Goal: Task Accomplishment & Management: Manage account settings

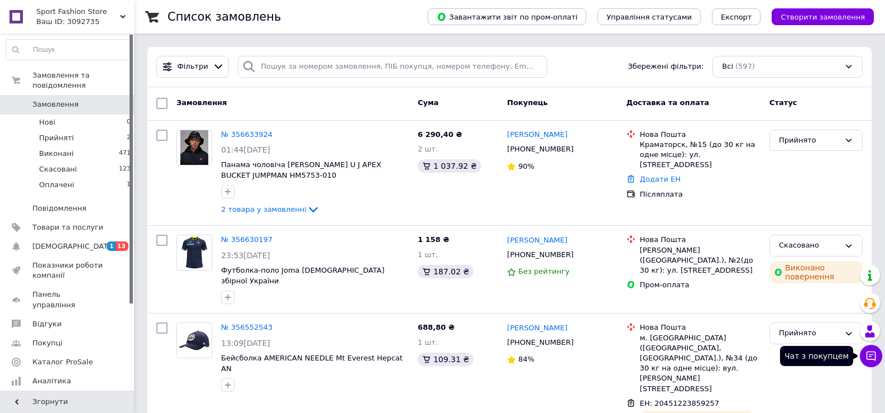
click at [873, 357] on icon at bounding box center [871, 355] width 11 height 11
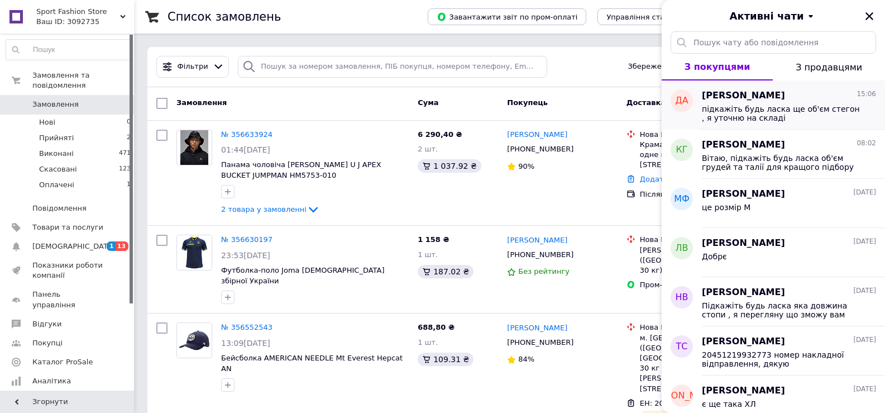
click at [765, 109] on span "підкажіть будь ласка ще об'єм стегон , я уточню на складі" at bounding box center [781, 113] width 159 height 18
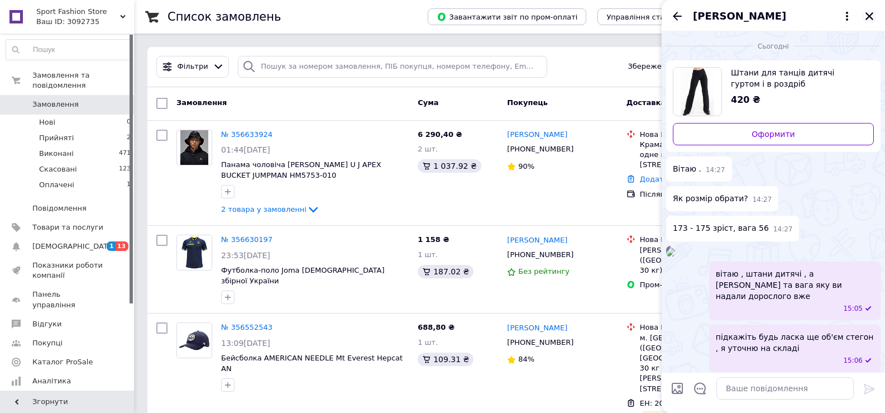
click at [867, 16] on icon "Закрити" at bounding box center [869, 16] width 10 height 10
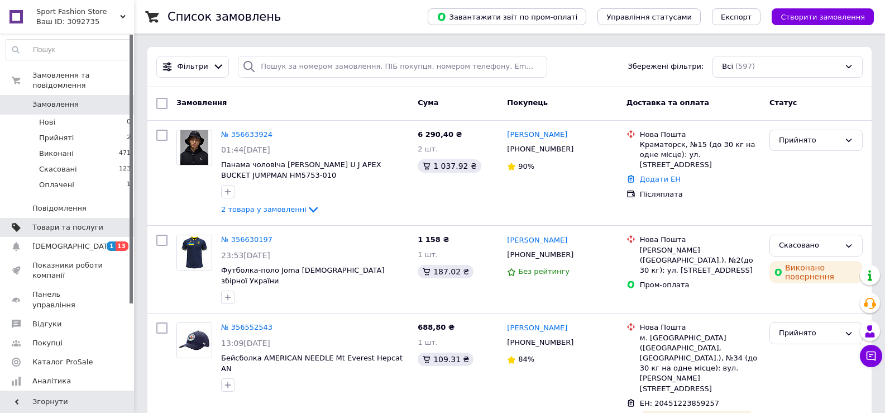
click at [61, 224] on link "Товари та послуги" at bounding box center [68, 227] width 137 height 19
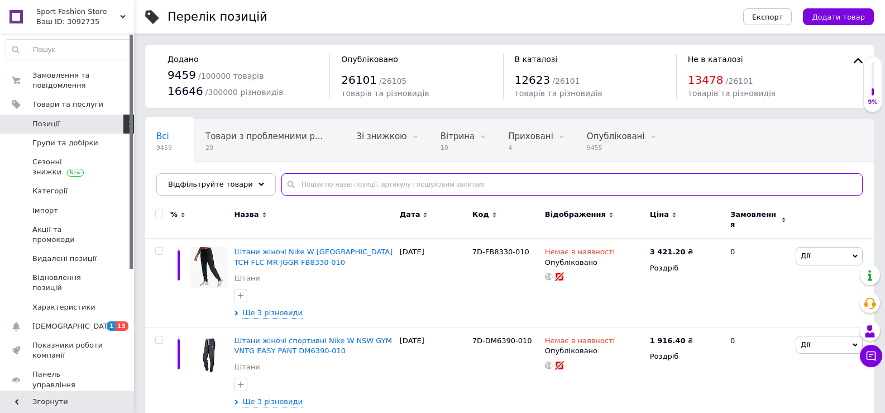
click at [315, 181] on input "text" at bounding box center [571, 184] width 581 height 22
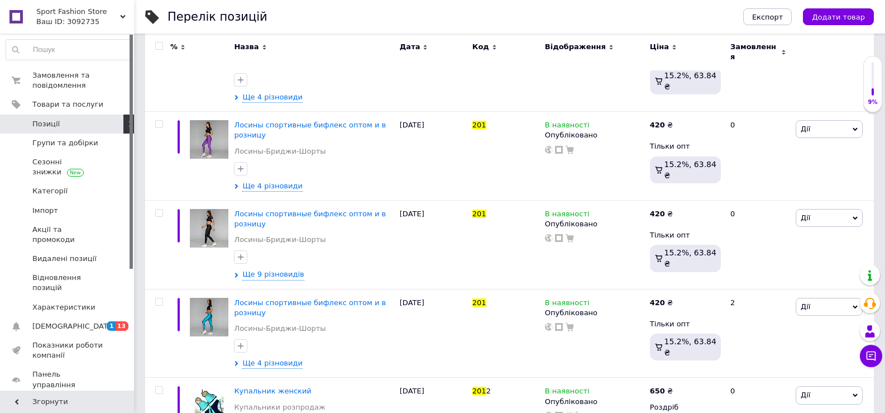
scroll to position [227, 0]
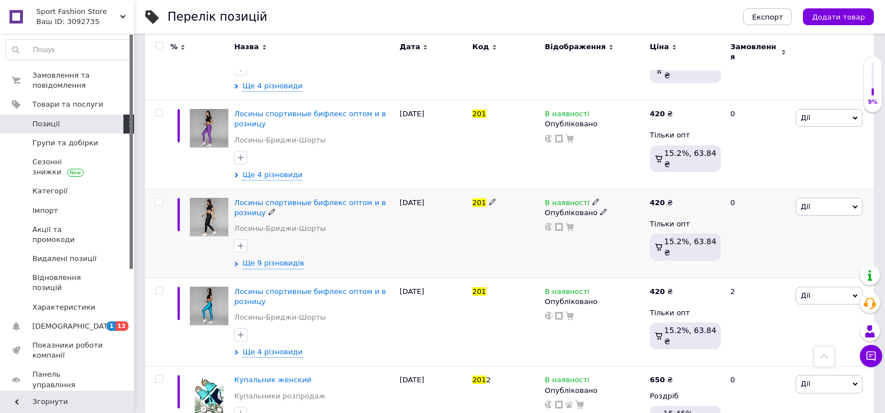
type input "201"
click at [201, 203] on img at bounding box center [209, 217] width 39 height 39
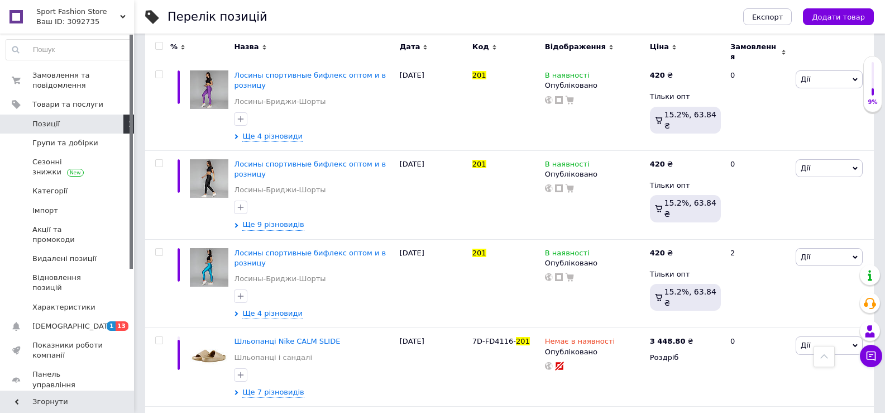
scroll to position [315, 0]
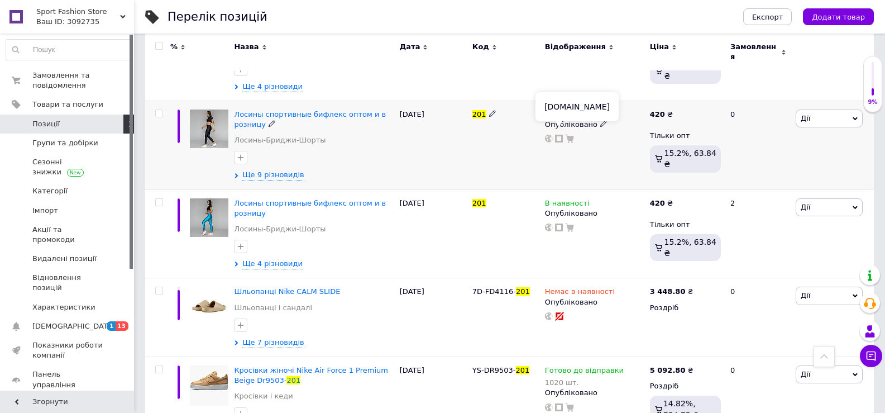
click at [556, 135] on use at bounding box center [559, 139] width 8 height 8
click at [871, 360] on icon at bounding box center [871, 355] width 11 height 11
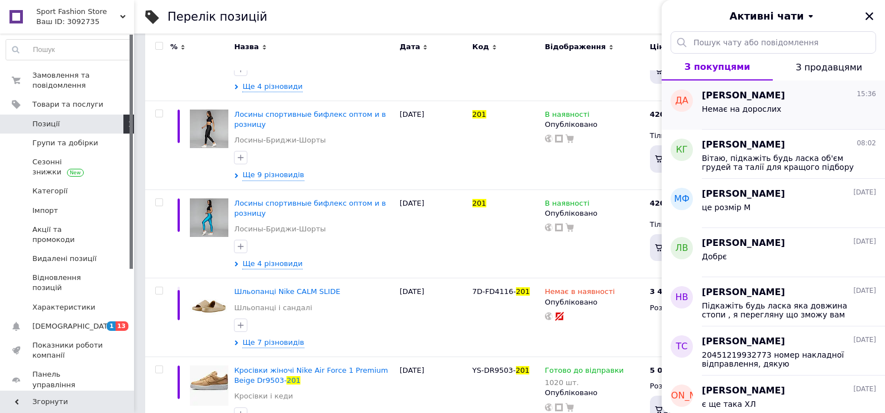
click at [732, 98] on span "[PERSON_NAME]" at bounding box center [743, 95] width 83 height 13
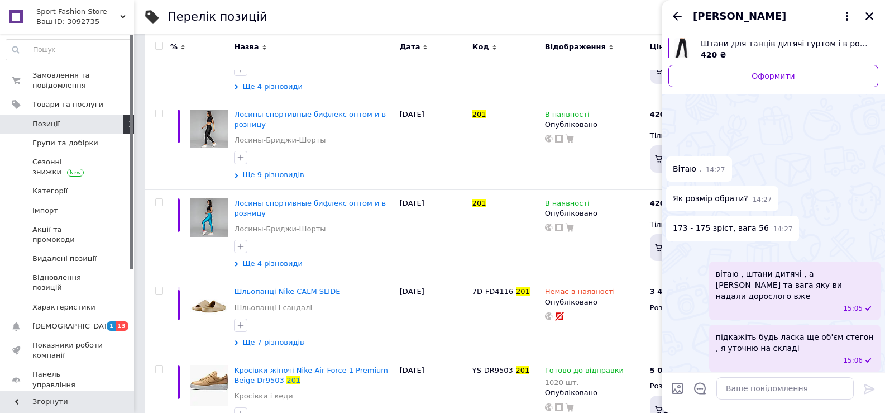
scroll to position [110, 0]
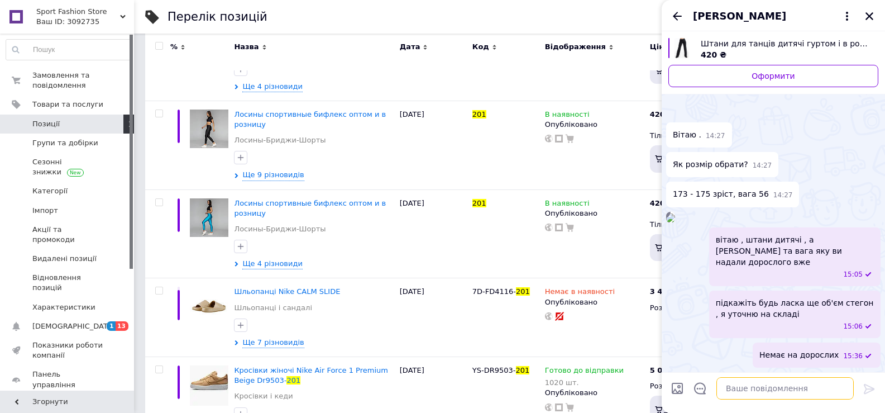
paste textarea "[URL][DOMAIN_NAME]"
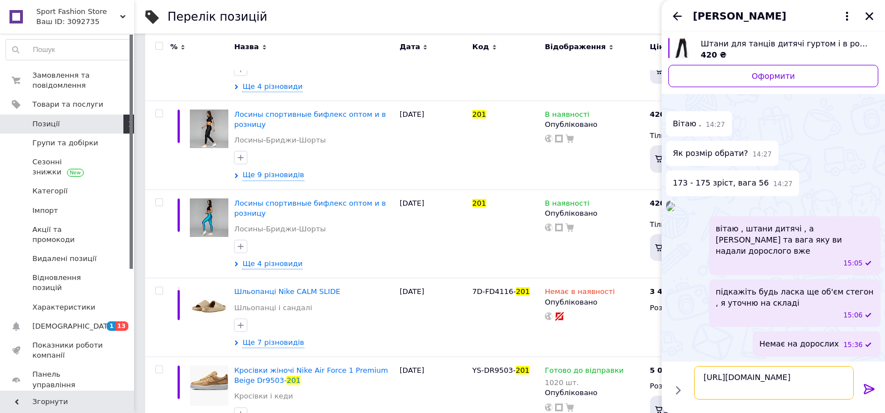
type textarea "[URL][DOMAIN_NAME]"
click at [873, 384] on icon at bounding box center [869, 388] width 13 height 13
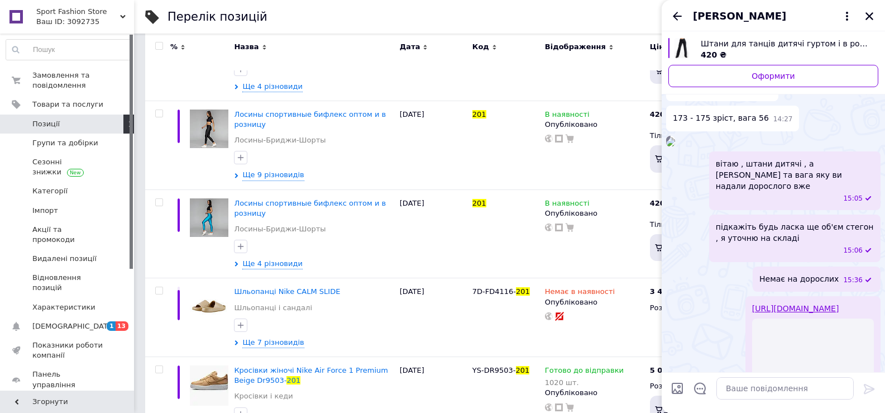
scroll to position [341, 0]
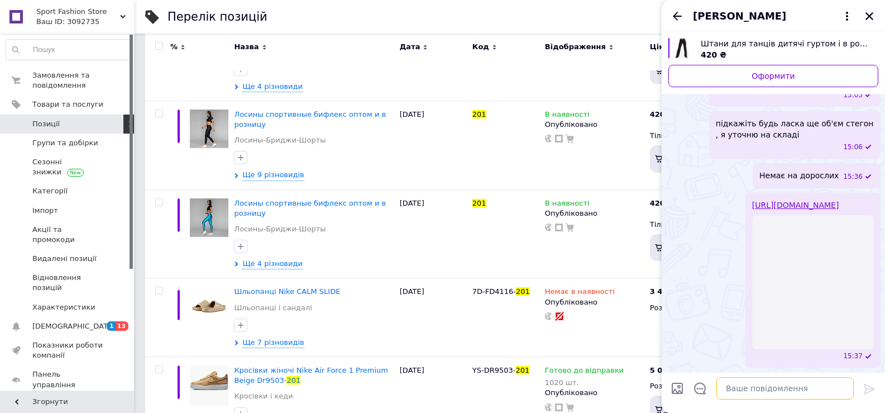
click at [749, 391] on textarea at bounding box center [784, 388] width 137 height 22
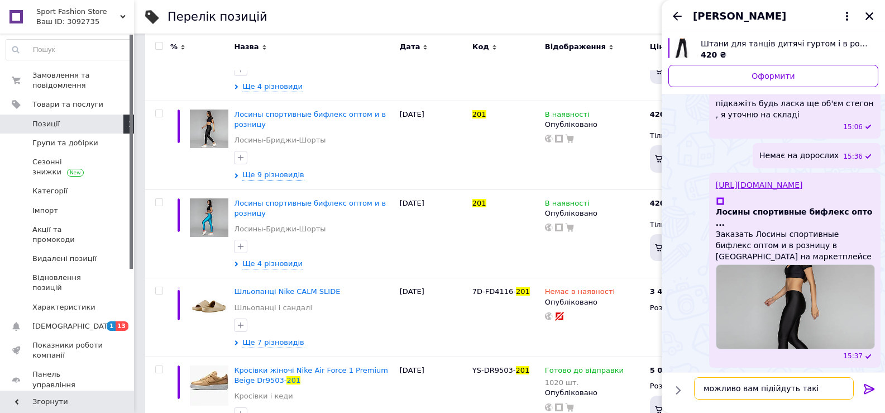
type textarea "можливо вам підійдуть такі лосини"
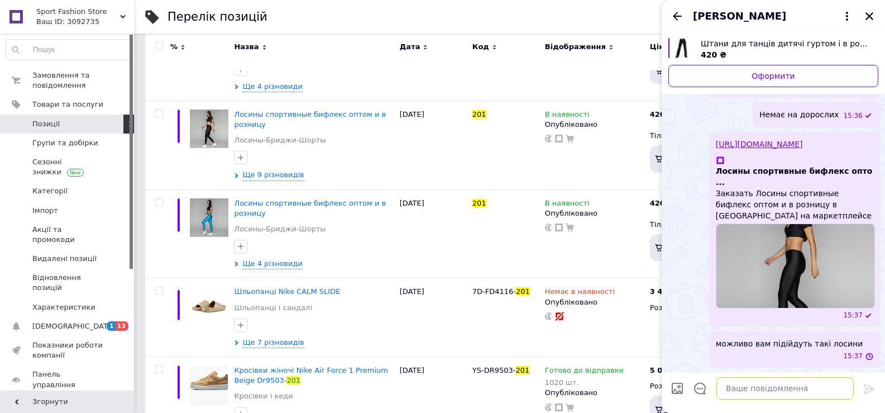
scroll to position [380, 0]
click at [865, 17] on icon "Закрити" at bounding box center [869, 16] width 10 height 10
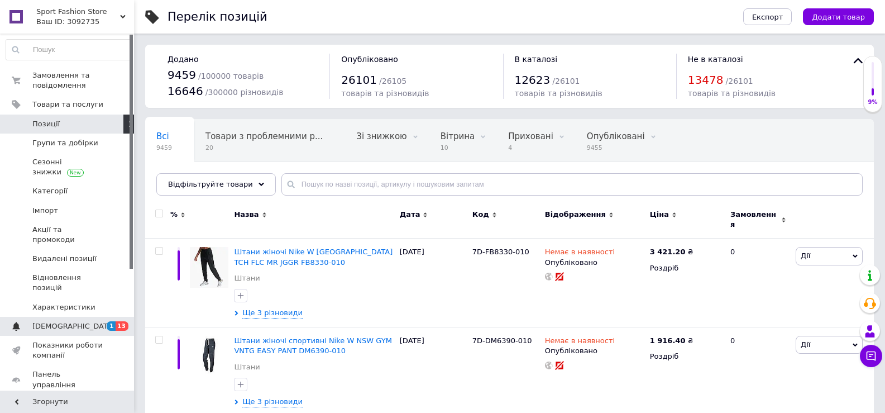
click at [93, 321] on span "[DEMOGRAPHIC_DATA]" at bounding box center [67, 326] width 71 height 10
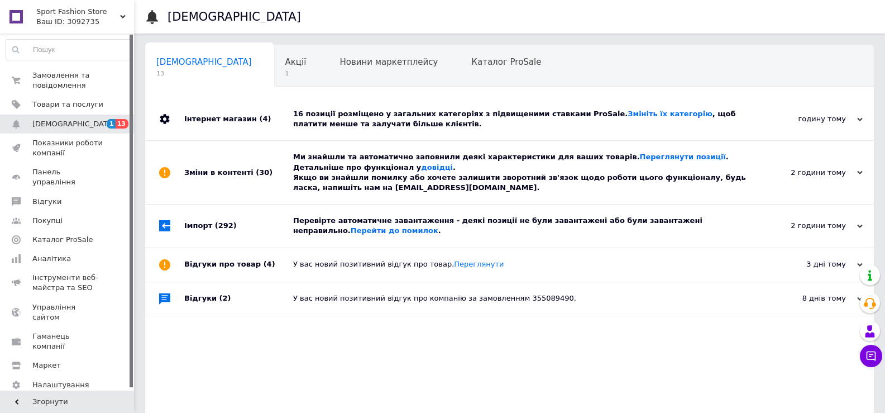
click at [351, 111] on div "16 позиції розміщено у загальних категоріях з підвищеними ставками ProSale. Змі…" at bounding box center [522, 119] width 458 height 20
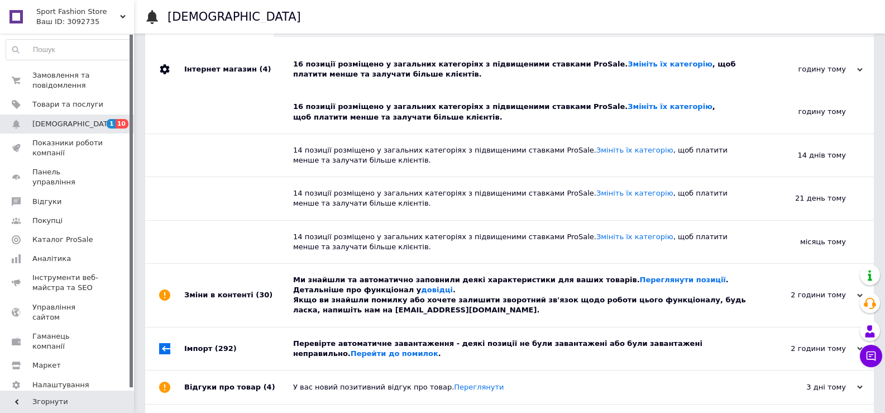
scroll to position [88, 0]
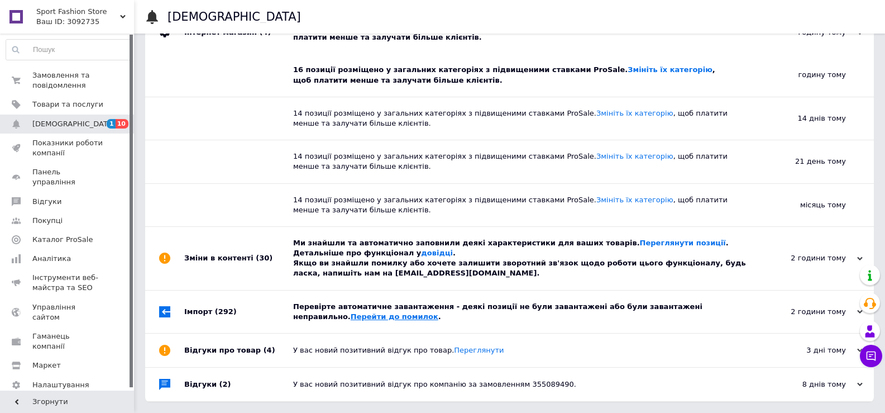
click at [351, 313] on link "Перейти до помилок" at bounding box center [395, 316] width 88 height 8
